Goal: Task Accomplishment & Management: Use online tool/utility

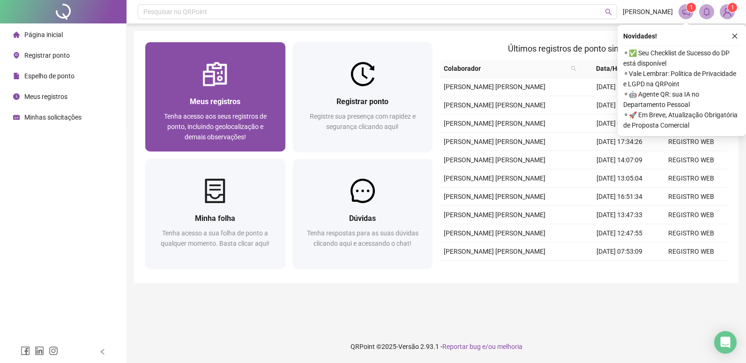
click at [732, 36] on icon "close" at bounding box center [735, 36] width 7 height 7
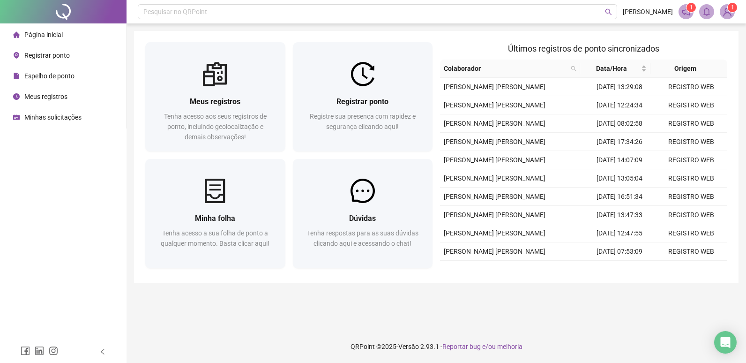
click at [54, 70] on div "Espelho de ponto" at bounding box center [43, 76] width 61 height 19
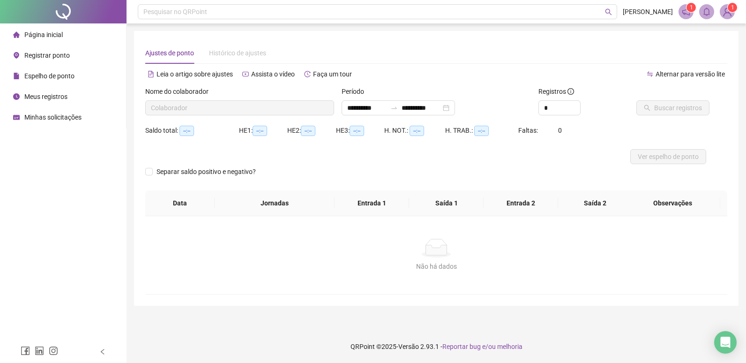
type input "**********"
click at [667, 113] on button "Buscar registros" at bounding box center [673, 107] width 73 height 15
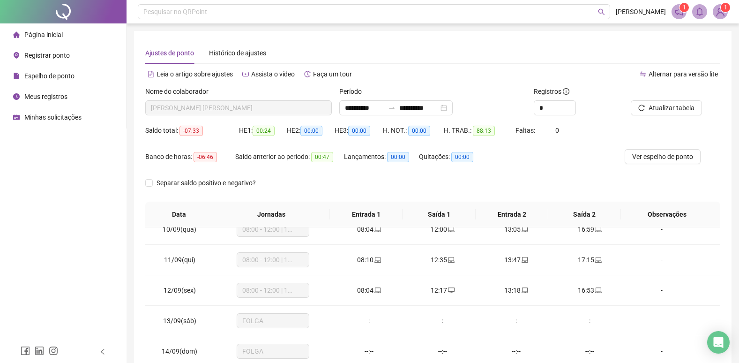
click at [68, 34] on li "Página inicial" at bounding box center [63, 34] width 122 height 19
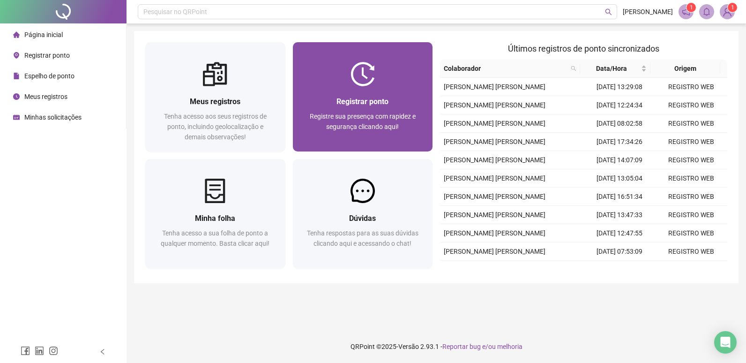
click at [389, 86] on div "Registrar ponto Registre sua presença com rapidez e segurança clicando aqui!" at bounding box center [363, 118] width 140 height 65
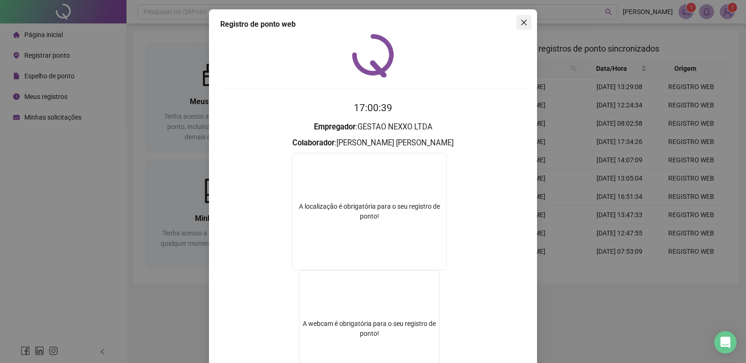
click at [524, 28] on button "Close" at bounding box center [524, 22] width 15 height 15
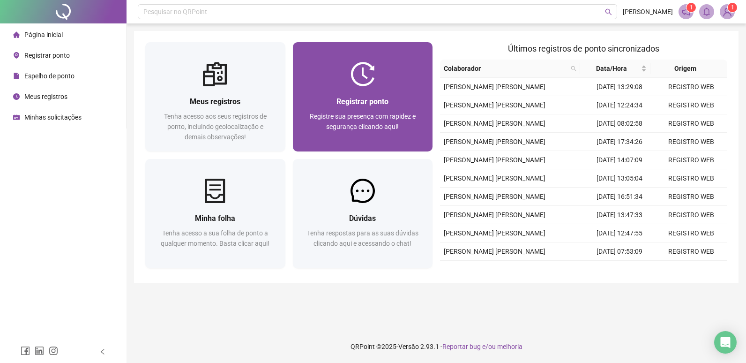
click at [372, 87] on div "Registrar ponto Registre sua presença com rapidez e segurança clicando aqui!" at bounding box center [363, 118] width 140 height 65
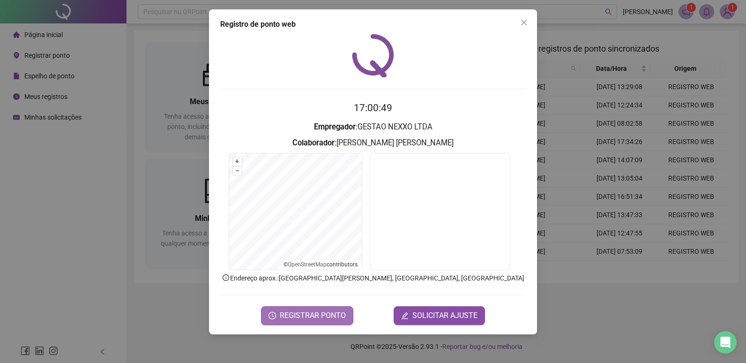
click at [302, 320] on span "REGISTRAR PONTO" at bounding box center [313, 315] width 66 height 11
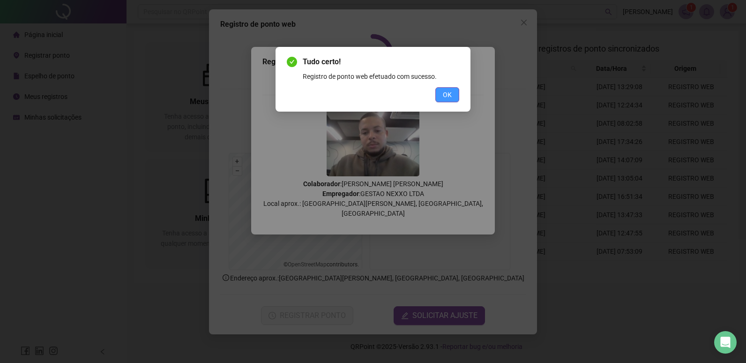
click at [453, 92] on button "OK" at bounding box center [448, 94] width 24 height 15
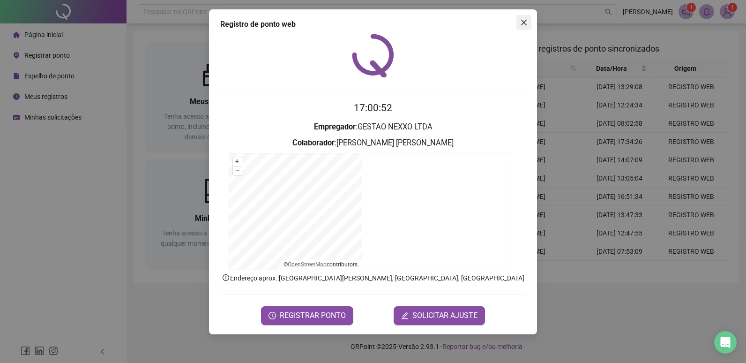
click at [528, 22] on span "Close" at bounding box center [524, 23] width 15 height 8
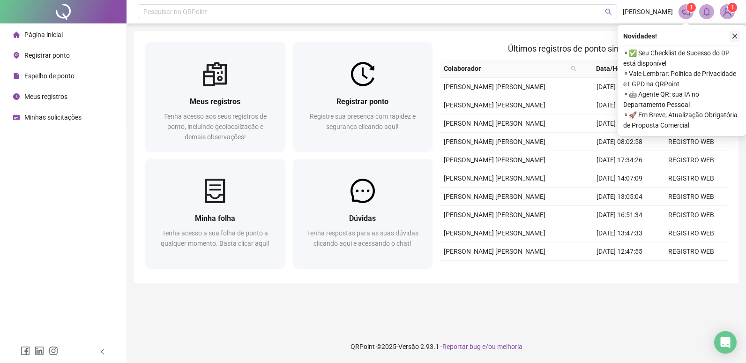
click at [735, 37] on icon "close" at bounding box center [735, 36] width 7 height 7
